Goal: Download file/media

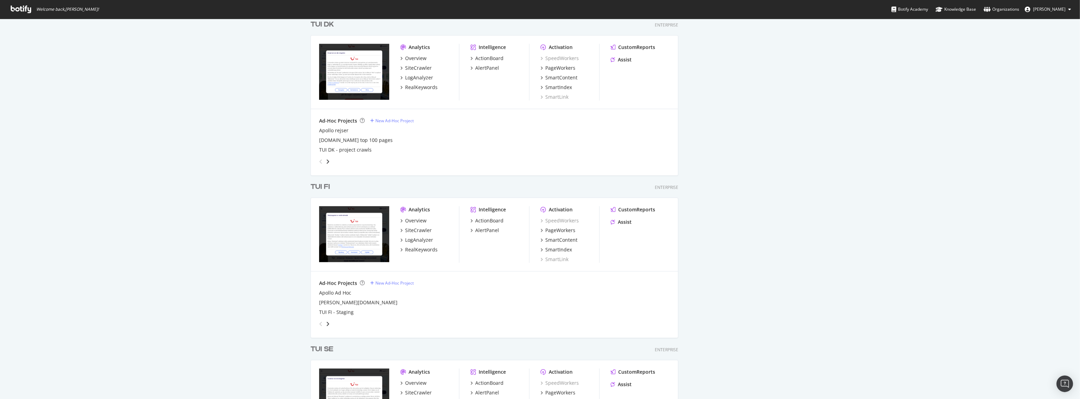
scroll to position [785, 0]
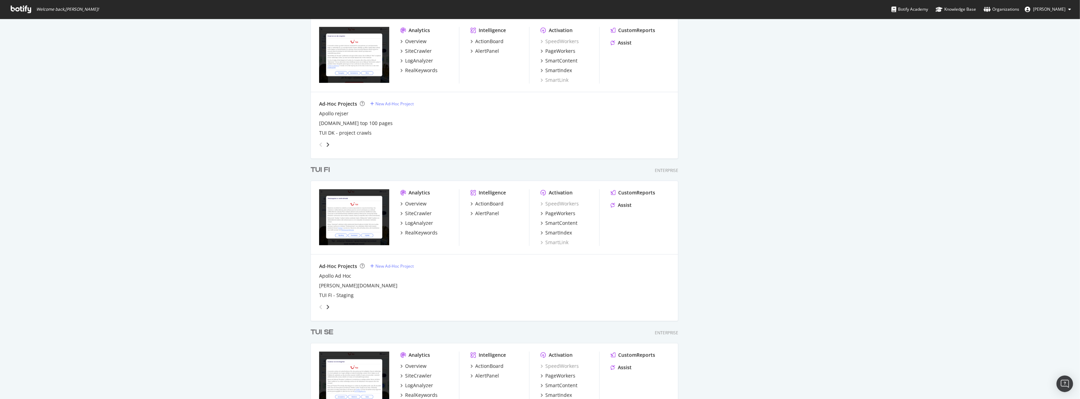
click at [322, 172] on div "TUI FI" at bounding box center [320, 170] width 19 height 10
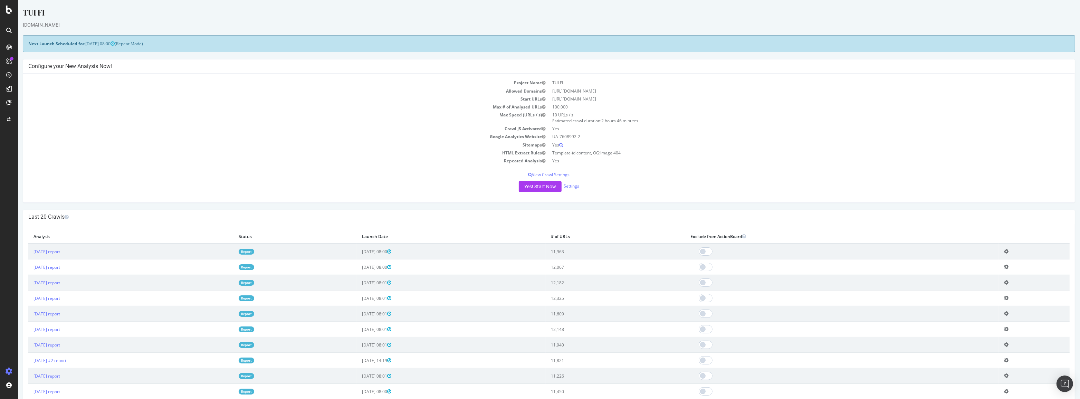
click at [254, 251] on link "Report" at bounding box center [247, 252] width 16 height 6
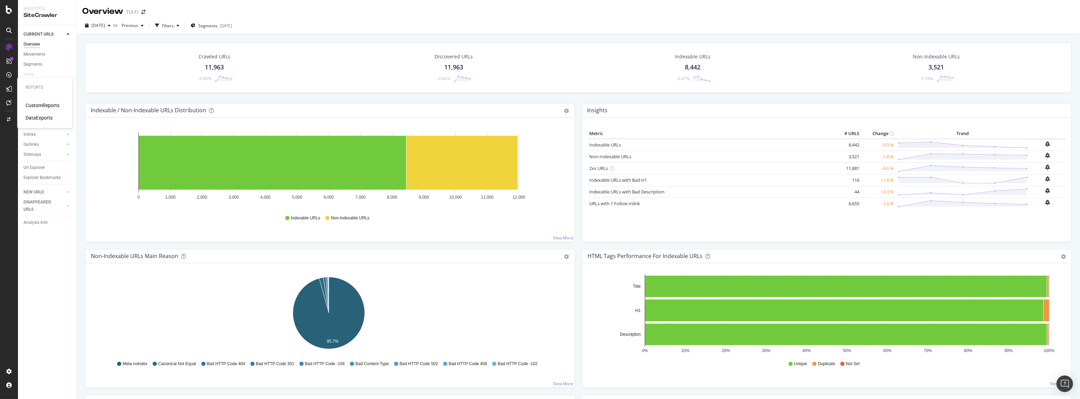
click at [36, 105] on div "CustomReports" at bounding box center [43, 105] width 34 height 7
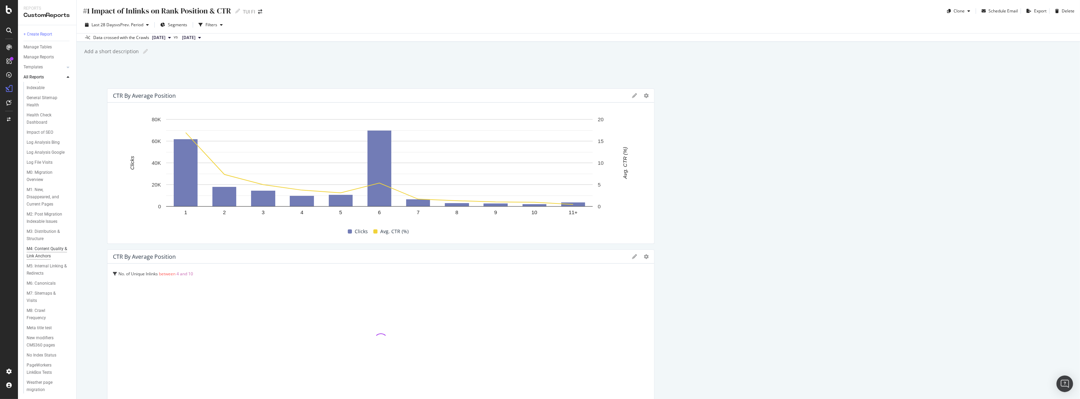
scroll to position [314, 0]
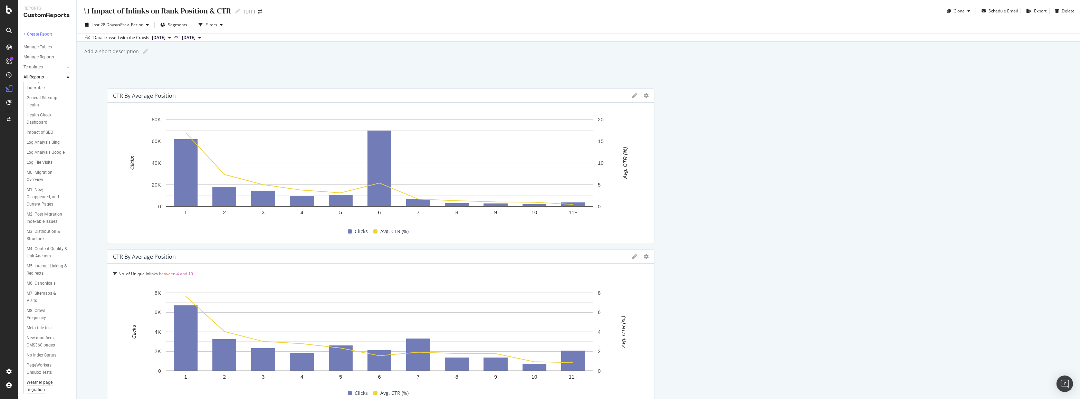
click at [41, 385] on div "Weather page migration" at bounding box center [46, 386] width 39 height 15
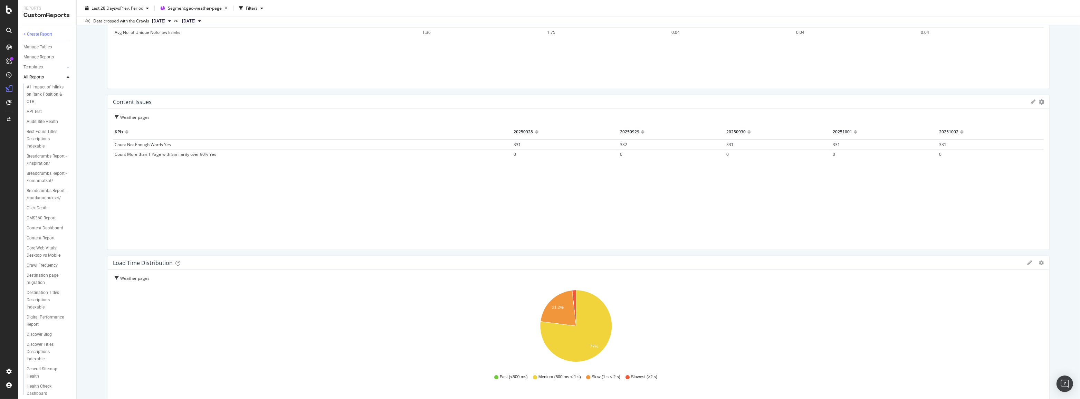
scroll to position [1256, 0]
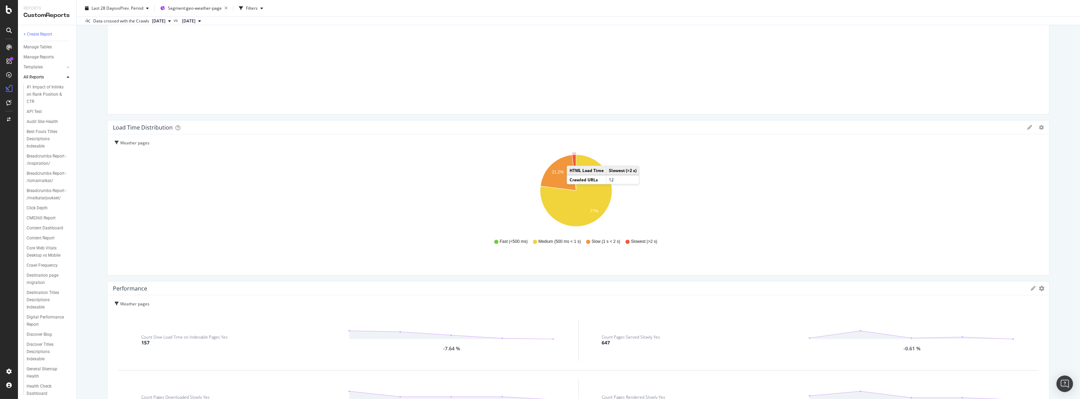
click at [574, 159] on icon "A chart." at bounding box center [574, 173] width 4 height 36
click at [550, 174] on icon "A chart." at bounding box center [559, 173] width 36 height 36
click at [585, 204] on icon "A chart." at bounding box center [576, 191] width 72 height 72
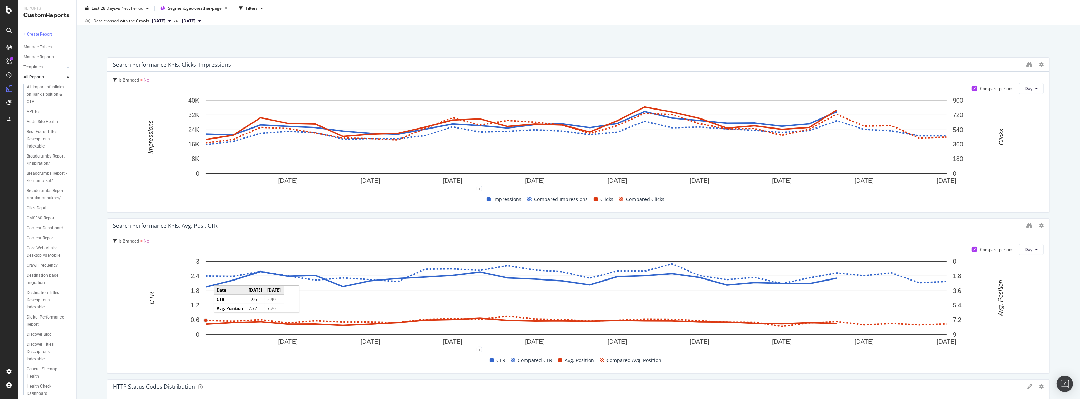
scroll to position [0, 0]
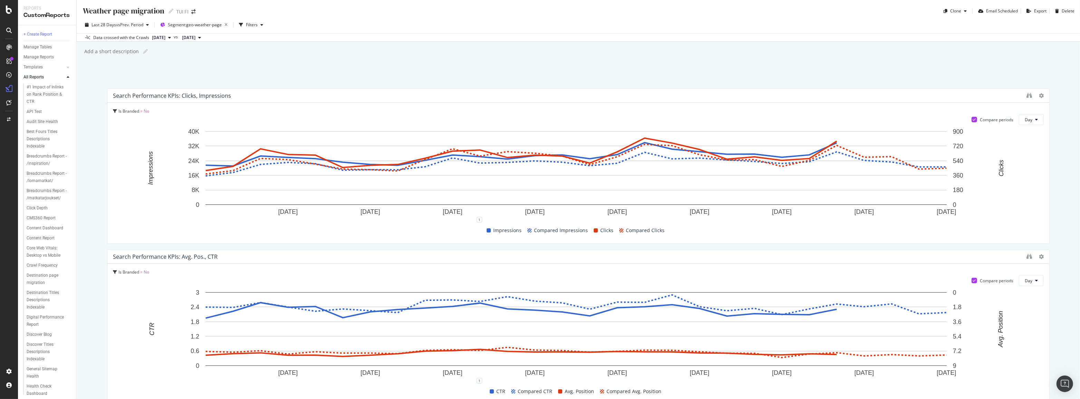
click at [171, 38] on icon at bounding box center [169, 38] width 3 height 4
click at [173, 97] on div "2025 Sep. 14th 11.1K URLs" at bounding box center [186, 102] width 82 height 10
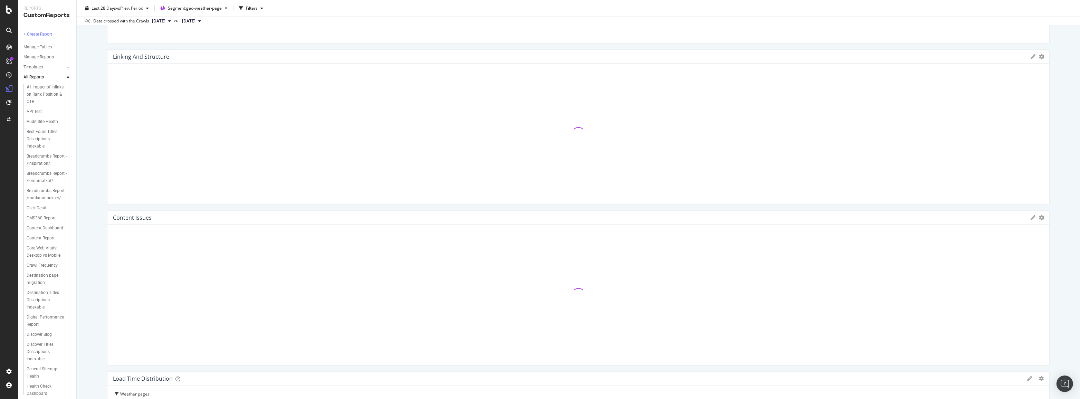
scroll to position [1256, 0]
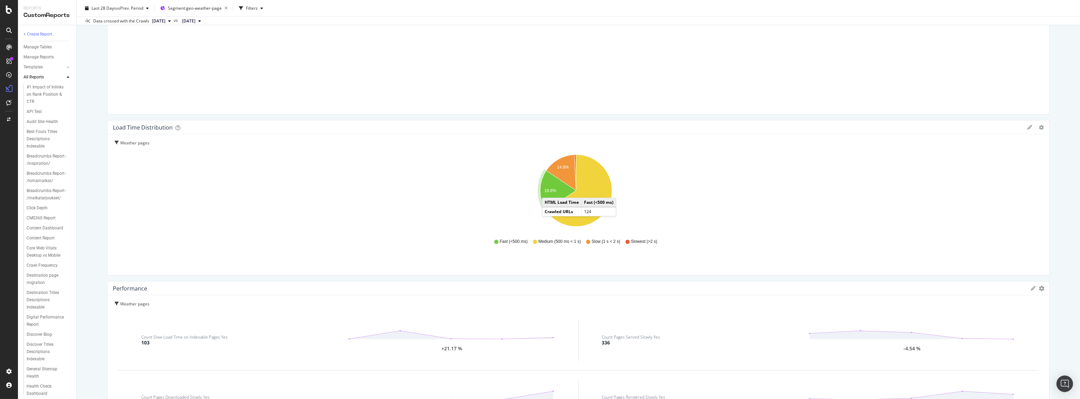
click at [549, 191] on text "18.8%" at bounding box center [550, 190] width 12 height 5
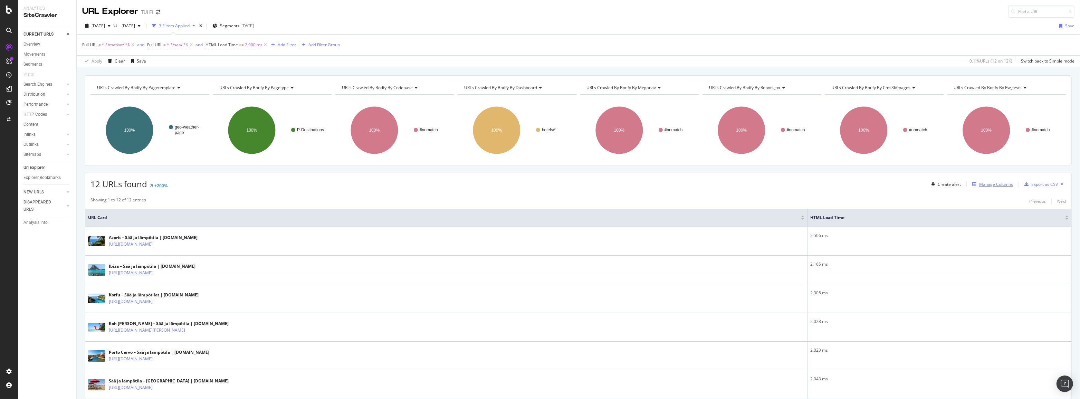
click at [993, 186] on div "Manage Columns" at bounding box center [996, 184] width 34 height 6
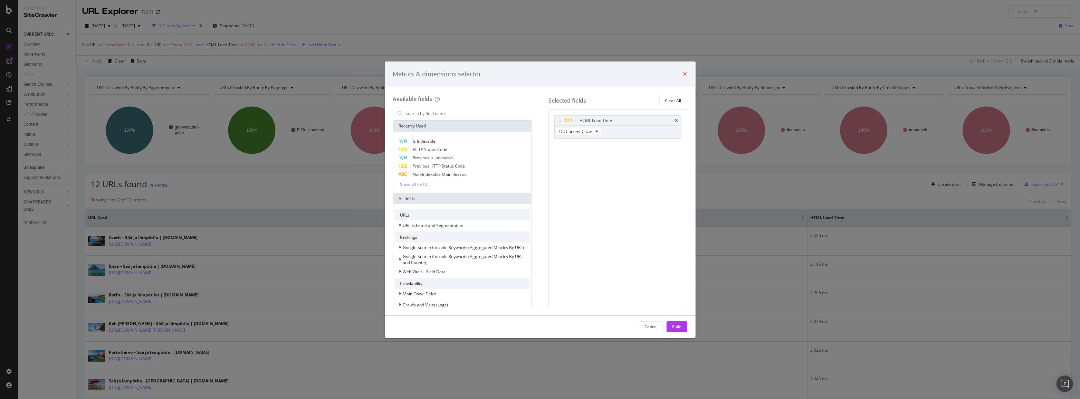
click at [687, 73] on icon "times" at bounding box center [685, 74] width 4 height 6
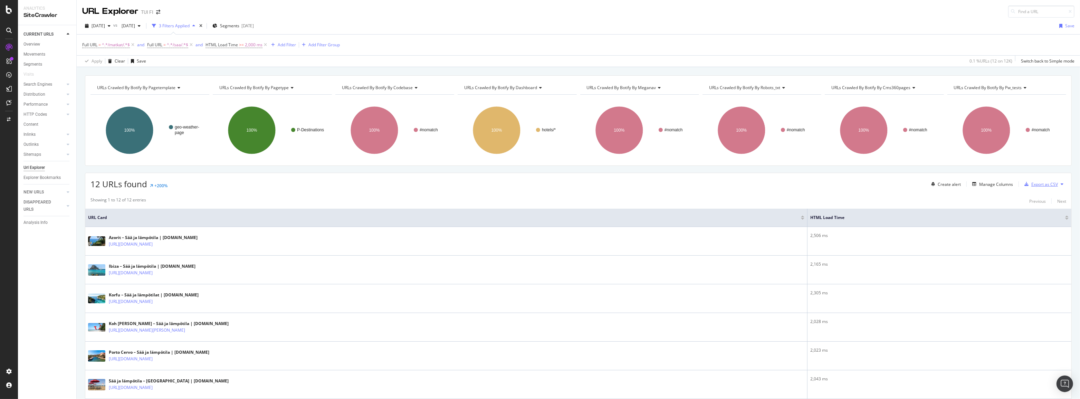
click at [1040, 185] on div "Export as CSV" at bounding box center [1044, 184] width 27 height 6
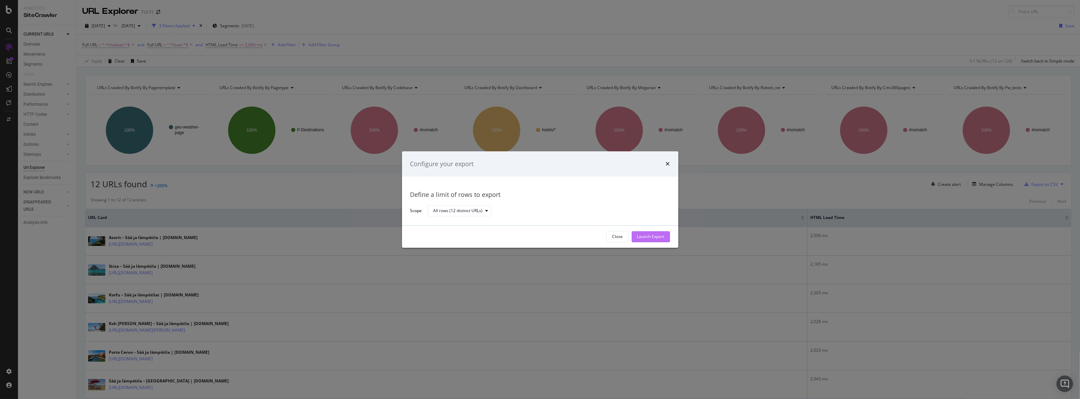
click at [638, 235] on div "Launch Export" at bounding box center [650, 237] width 27 height 6
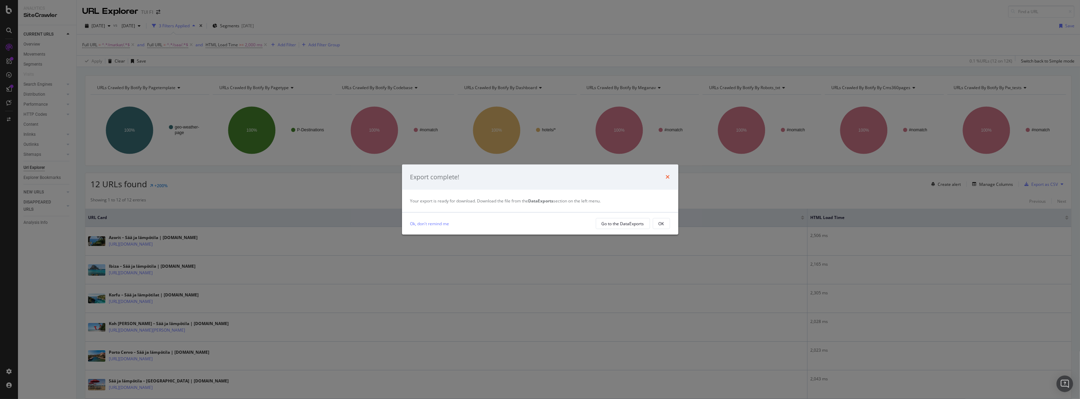
click at [666, 178] on icon "times" at bounding box center [668, 177] width 4 height 6
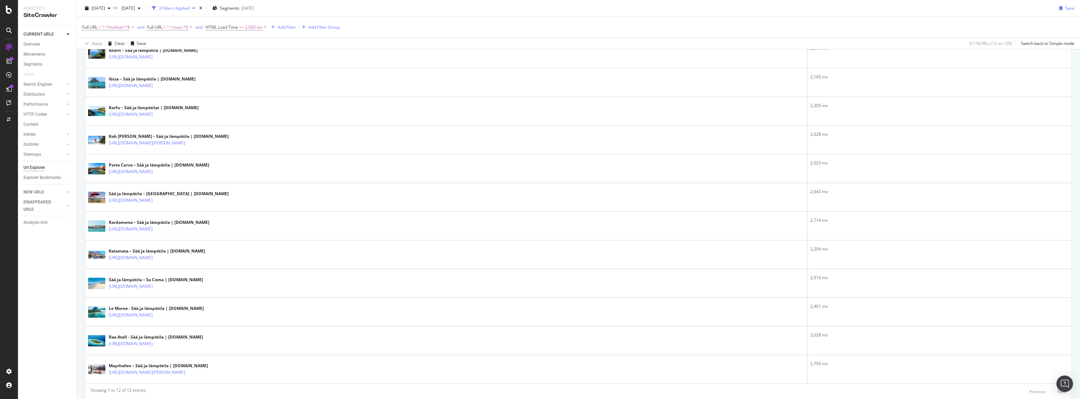
scroll to position [188, 0]
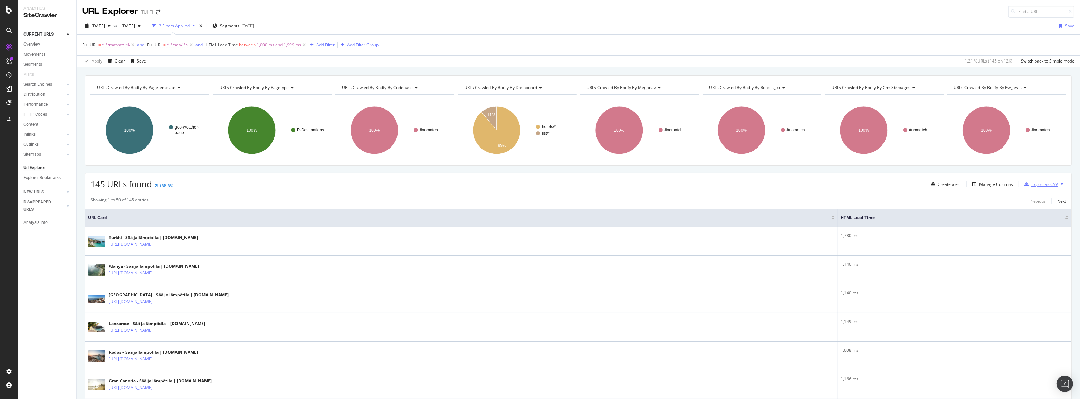
click at [1043, 186] on div "Export as CSV" at bounding box center [1044, 184] width 27 height 6
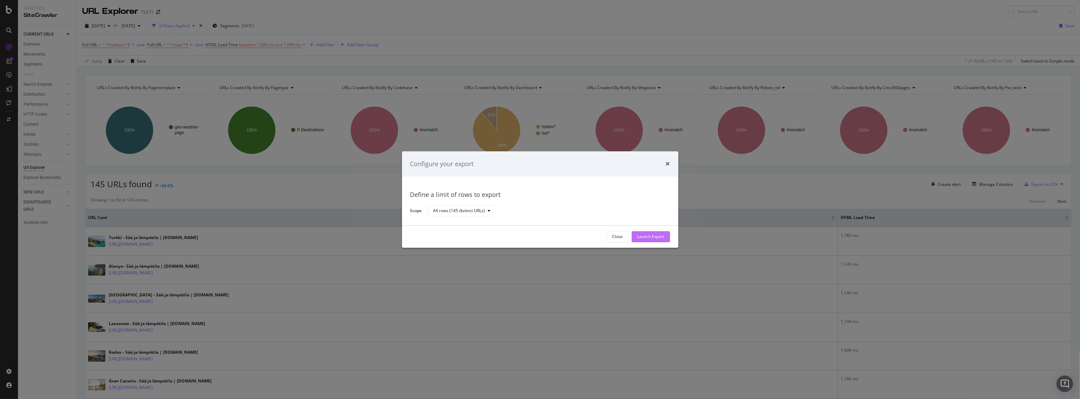
click at [640, 235] on div "Launch Export" at bounding box center [650, 237] width 27 height 6
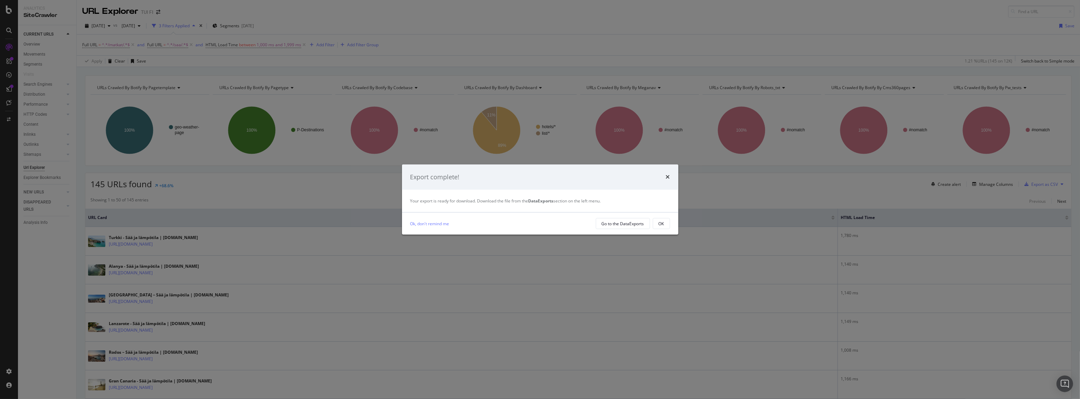
click at [664, 177] on div "Export complete!" at bounding box center [540, 177] width 260 height 9
click at [667, 179] on icon "times" at bounding box center [668, 177] width 4 height 6
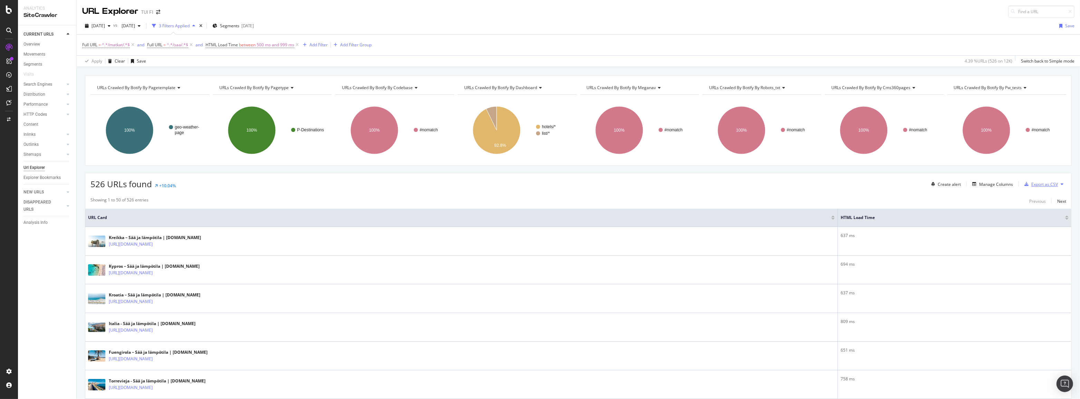
click at [1031, 187] on div "Export as CSV" at bounding box center [1044, 184] width 27 height 6
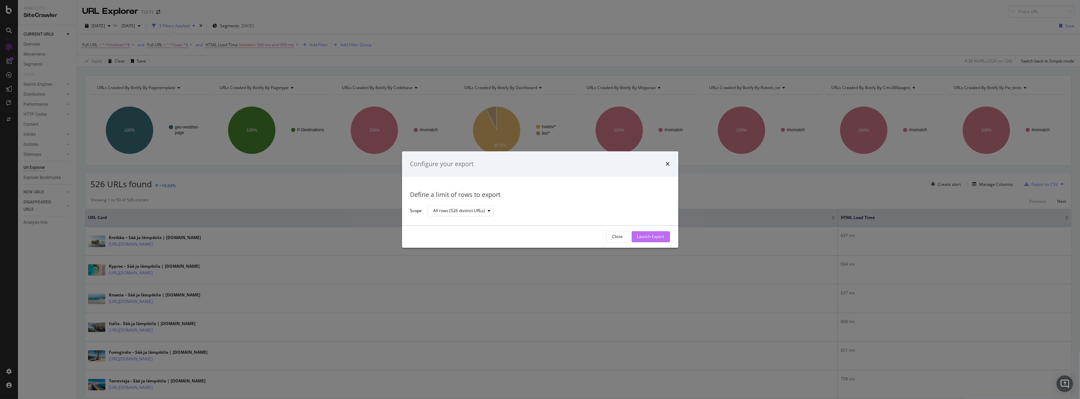
click at [657, 237] on div "Launch Export" at bounding box center [650, 237] width 27 height 6
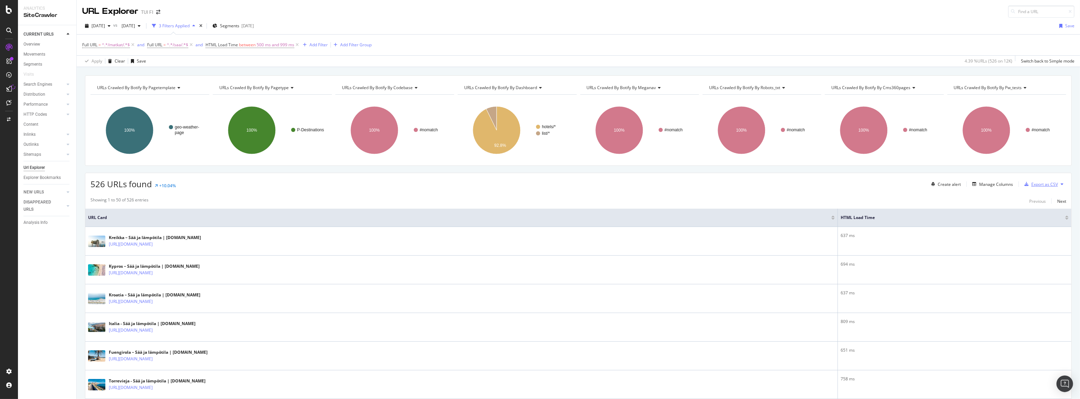
click at [1035, 183] on div "Export as CSV" at bounding box center [1044, 184] width 27 height 6
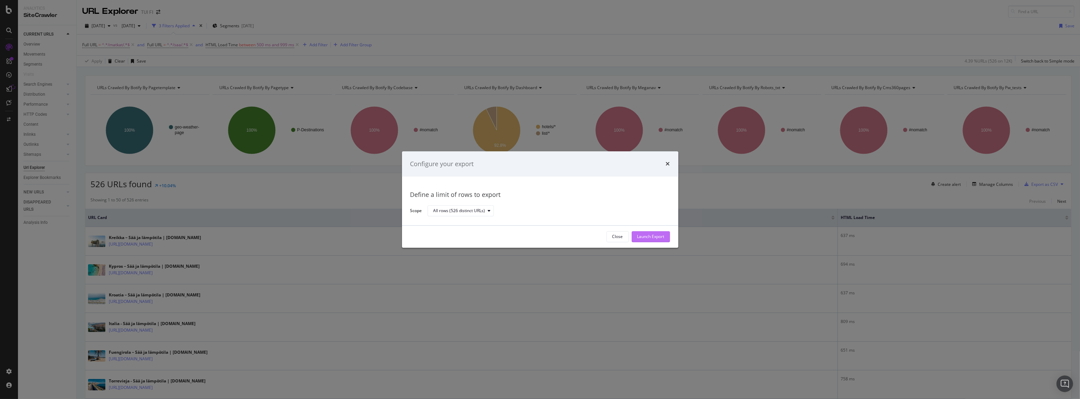
click at [666, 237] on button "Launch Export" at bounding box center [651, 236] width 38 height 11
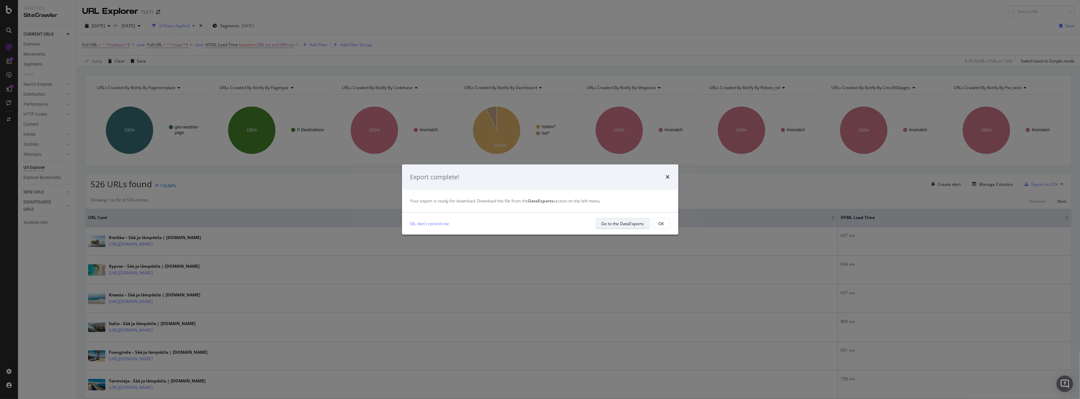
click at [626, 224] on div "Go to the DataExports" at bounding box center [623, 224] width 42 height 6
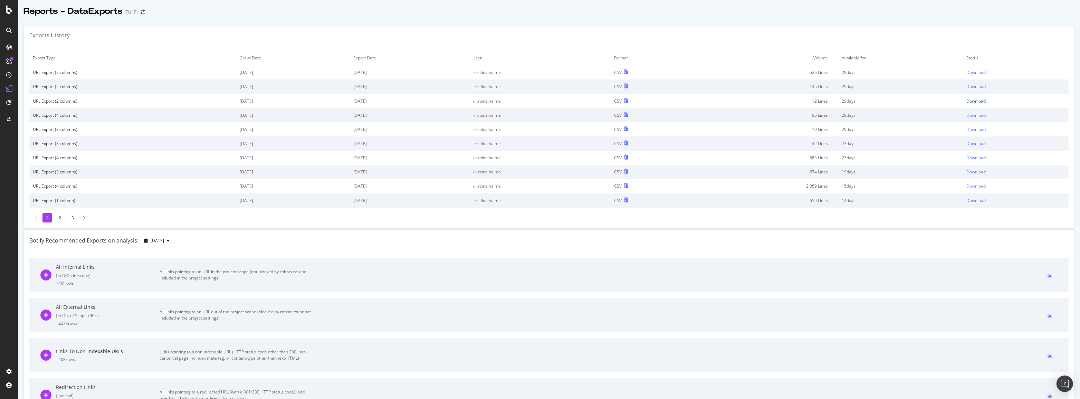
click at [969, 102] on div "Download" at bounding box center [976, 101] width 19 height 6
click at [969, 87] on div "Download" at bounding box center [976, 87] width 19 height 6
click at [969, 71] on div "Download" at bounding box center [976, 72] width 19 height 6
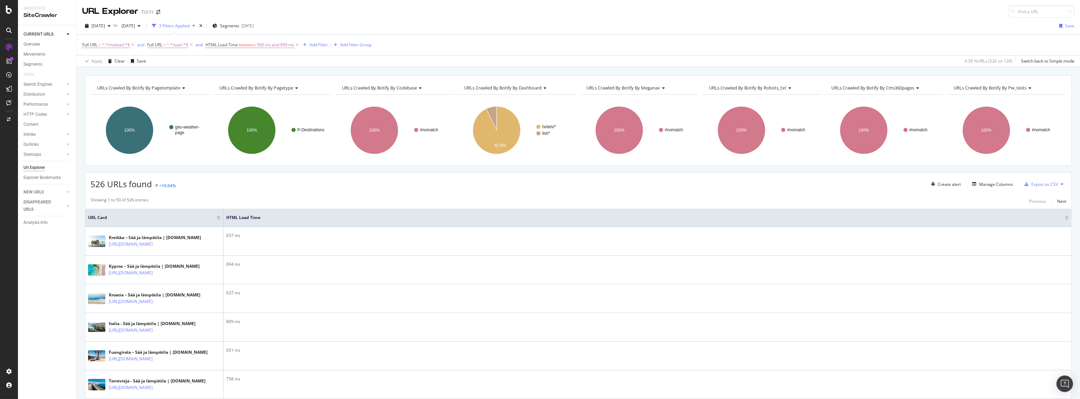
click at [47, 282] on div "CURRENT URLS Overview Movements Segments Visits Search Engines Top Charts Segme…" at bounding box center [47, 212] width 58 height 374
click at [37, 255] on div "CURRENT URLS Overview Movements Segments Visits Search Engines Top Charts Segme…" at bounding box center [47, 212] width 58 height 374
click at [990, 181] on div "Manage Columns" at bounding box center [996, 184] width 34 height 6
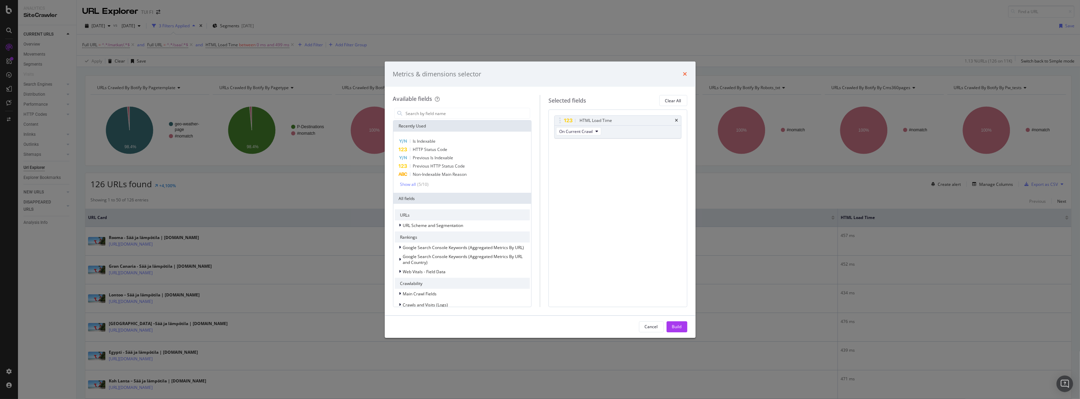
click at [687, 73] on icon "times" at bounding box center [685, 74] width 4 height 6
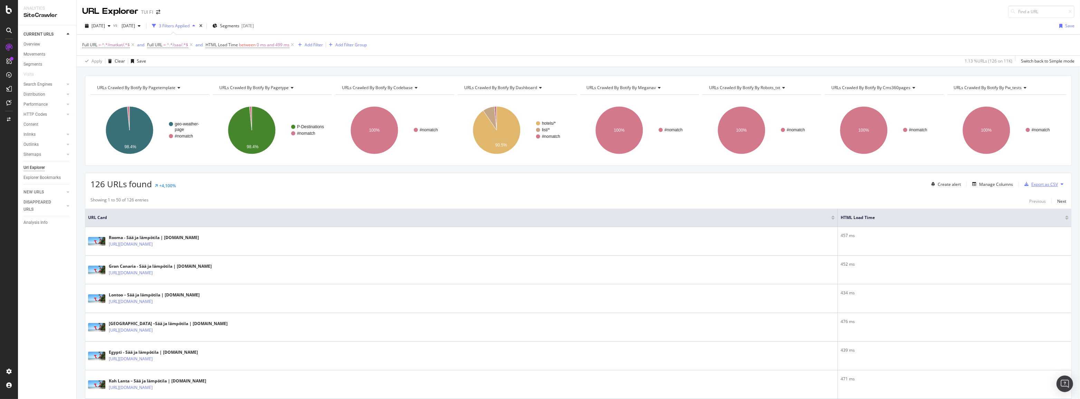
click at [1040, 183] on div "Export as CSV" at bounding box center [1044, 184] width 27 height 6
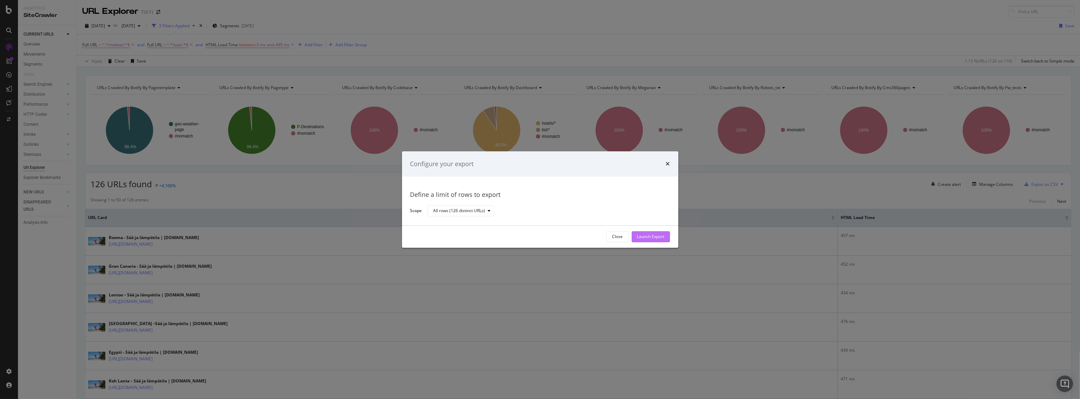
click at [655, 235] on div "Launch Export" at bounding box center [650, 237] width 27 height 6
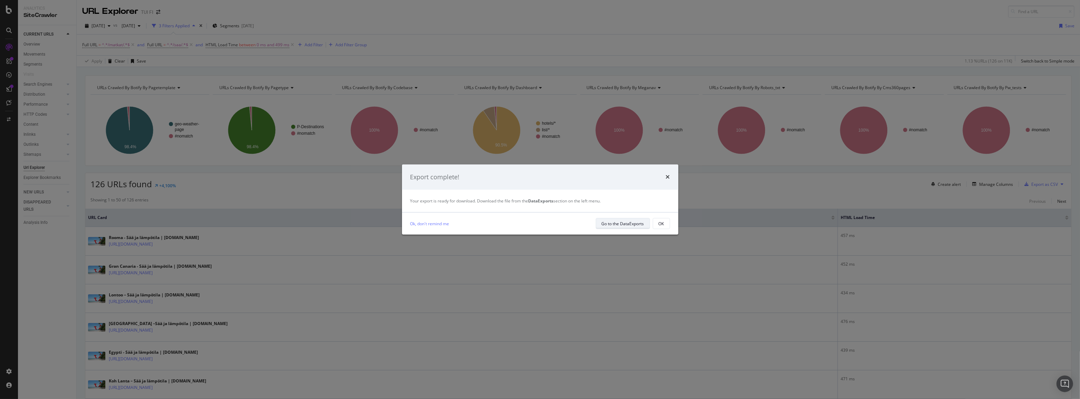
click at [632, 224] on div "Go to the DataExports" at bounding box center [623, 224] width 42 height 6
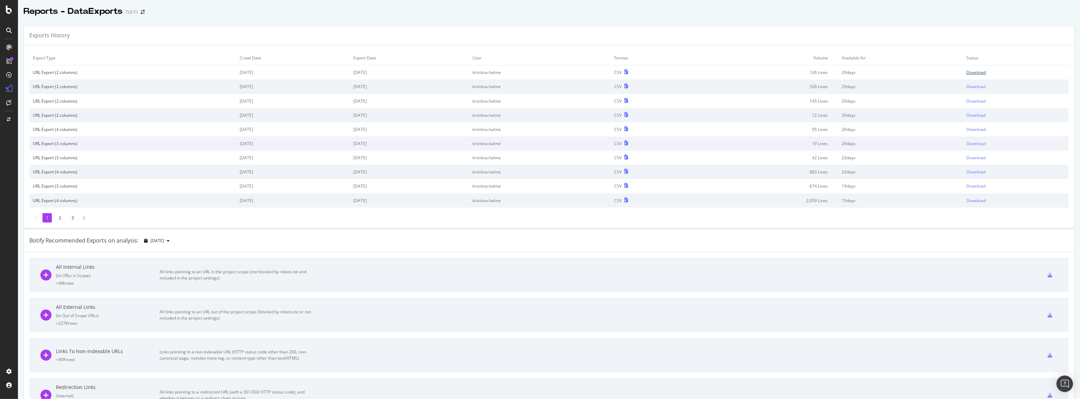
click at [967, 72] on div "Download" at bounding box center [976, 72] width 19 height 6
